Goal: Find contact information: Obtain details needed to contact an individual or organization

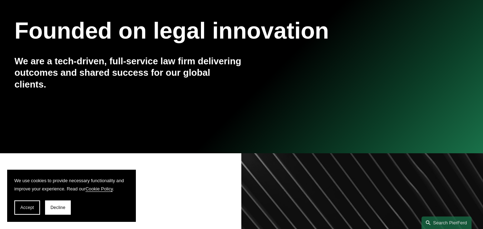
scroll to position [107, 0]
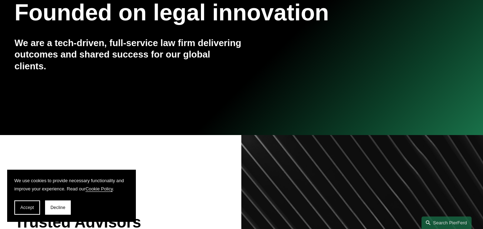
click at [32, 211] on button "Accept" at bounding box center [27, 207] width 26 height 14
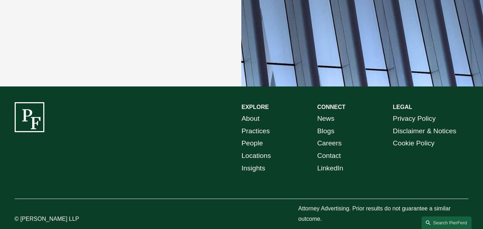
scroll to position [1283, 0]
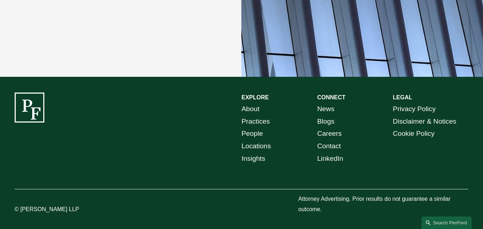
click at [329, 143] on link "Contact" at bounding box center [329, 146] width 24 height 13
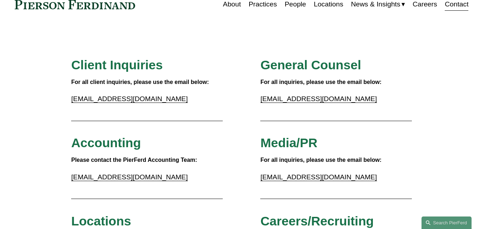
scroll to position [107, 0]
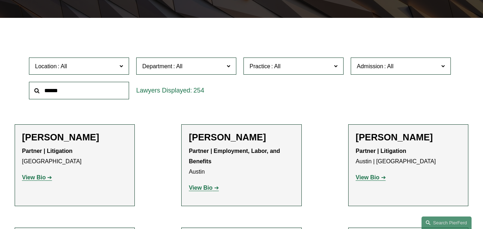
scroll to position [179, 0]
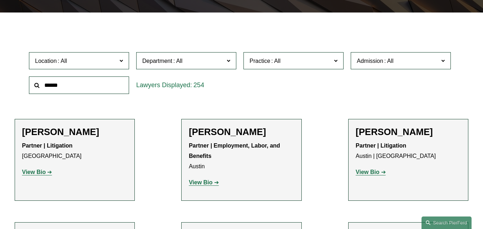
click at [281, 62] on span at bounding box center [275, 61] width 11 height 6
click at [0, 0] on link "Commercial Transactions" at bounding box center [0, 0] width 0 height 0
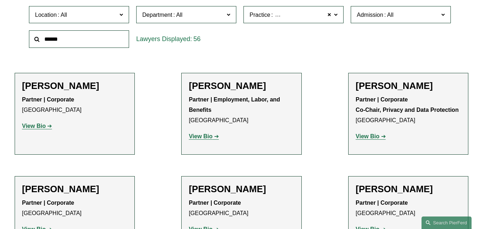
scroll to position [225, 0]
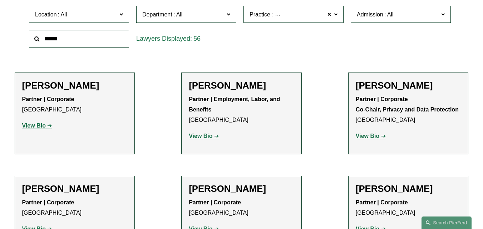
click at [41, 125] on strong "View Bio" at bounding box center [34, 126] width 24 height 6
click at [365, 139] on strong "View Bio" at bounding box center [367, 136] width 24 height 6
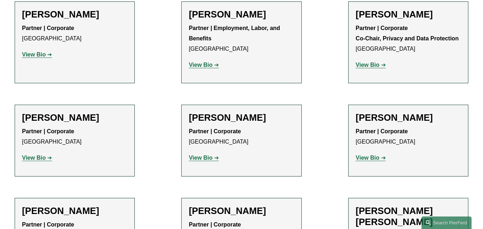
scroll to position [297, 0]
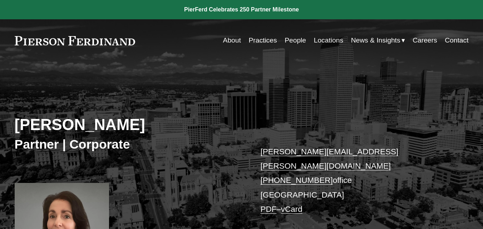
scroll to position [71, 0]
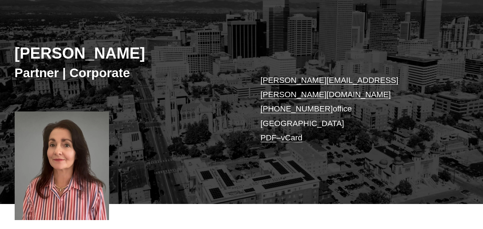
drag, startPoint x: 0, startPoint y: 0, endPoint x: 279, endPoint y: 86, distance: 291.6
drag, startPoint x: 279, startPoint y: 86, endPoint x: 264, endPoint y: 83, distance: 14.5
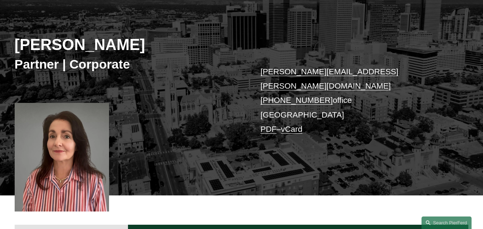
scroll to position [107, 0]
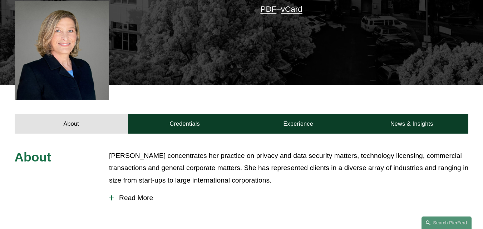
scroll to position [218, 0]
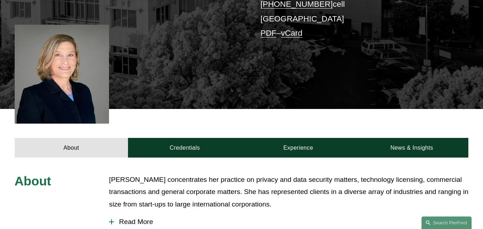
scroll to position [111, 0]
